Goal: Obtain resource: Download file/media

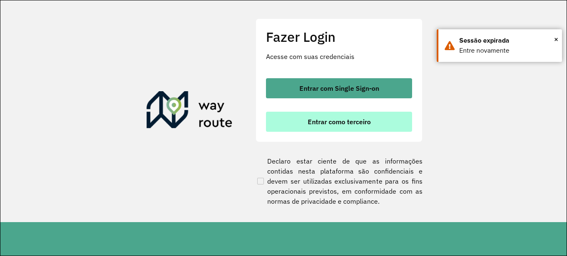
click at [340, 129] on button "Entrar como terceiro" at bounding box center [339, 122] width 146 height 20
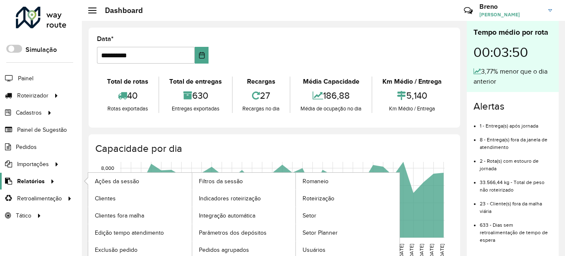
click at [38, 183] on span "Relatórios" at bounding box center [31, 181] width 28 height 9
click at [108, 199] on span "Clientes" at bounding box center [106, 198] width 23 height 9
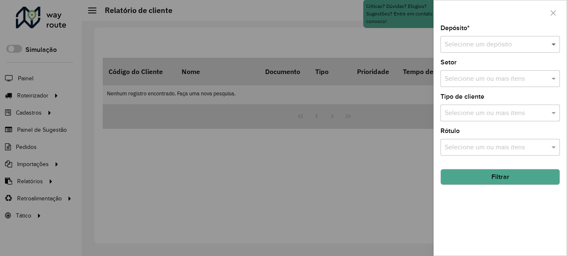
click at [551, 43] on span at bounding box center [555, 44] width 10 height 10
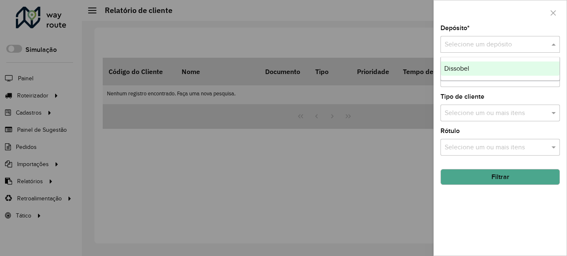
click at [551, 65] on div "Dissobel" at bounding box center [500, 68] width 119 height 14
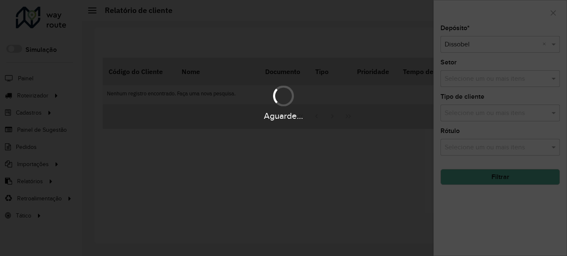
click at [535, 175] on div "Aguarde..." at bounding box center [283, 128] width 567 height 256
click at [535, 177] on button "Filtrar" at bounding box center [500, 177] width 119 height 16
click at [535, 177] on div "Aguarde..." at bounding box center [283, 128] width 567 height 256
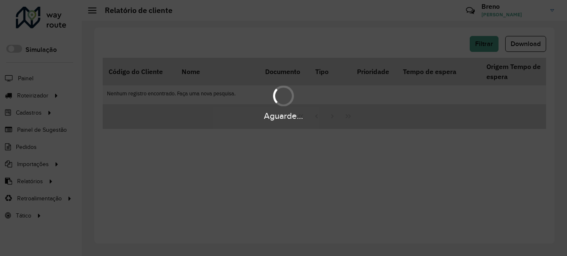
click at [537, 43] on div "Aguarde..." at bounding box center [283, 128] width 567 height 256
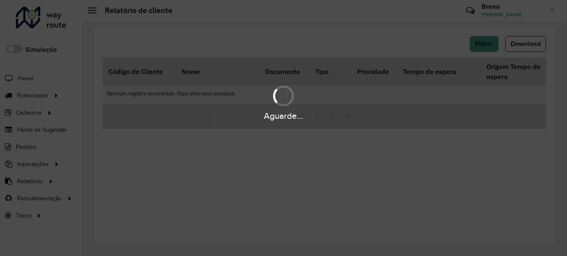
click at [537, 43] on div "Aguarde..." at bounding box center [283, 128] width 567 height 256
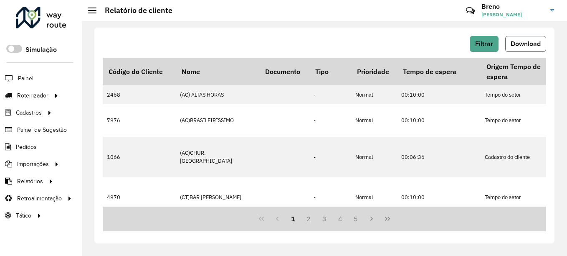
click at [538, 41] on span "Download" at bounding box center [526, 43] width 30 height 7
